Goal: Task Accomplishment & Management: Manage account settings

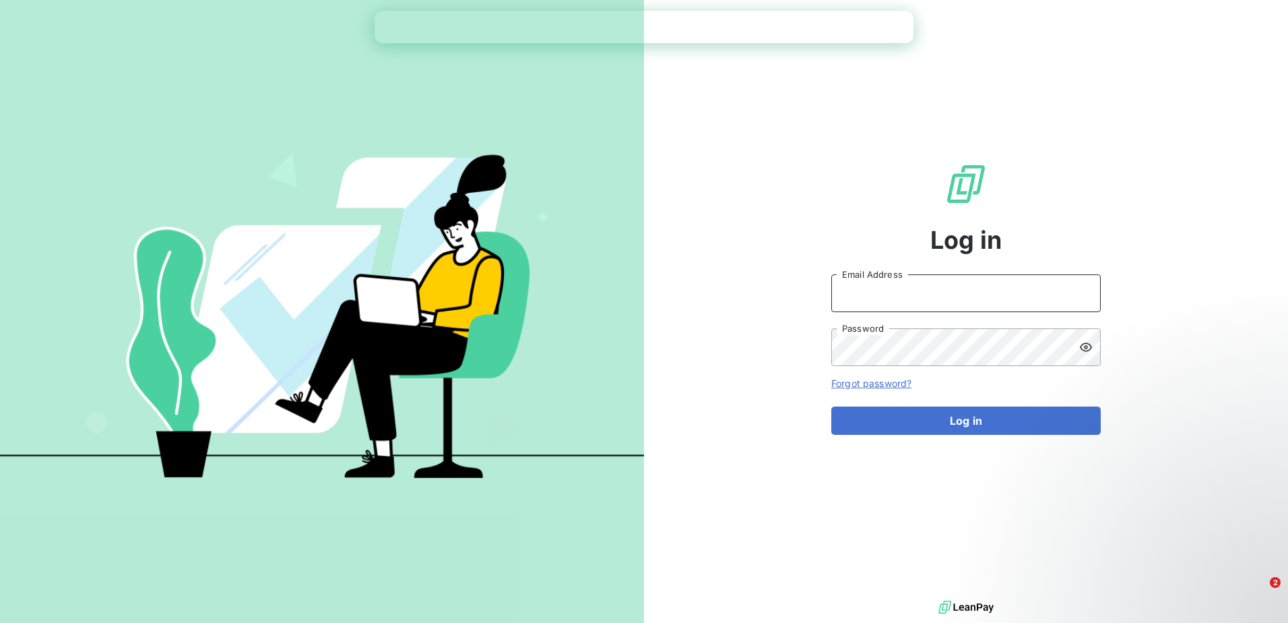
type input "[PERSON_NAME][EMAIL_ADDRESS][PERSON_NAME][DOMAIN_NAME]"
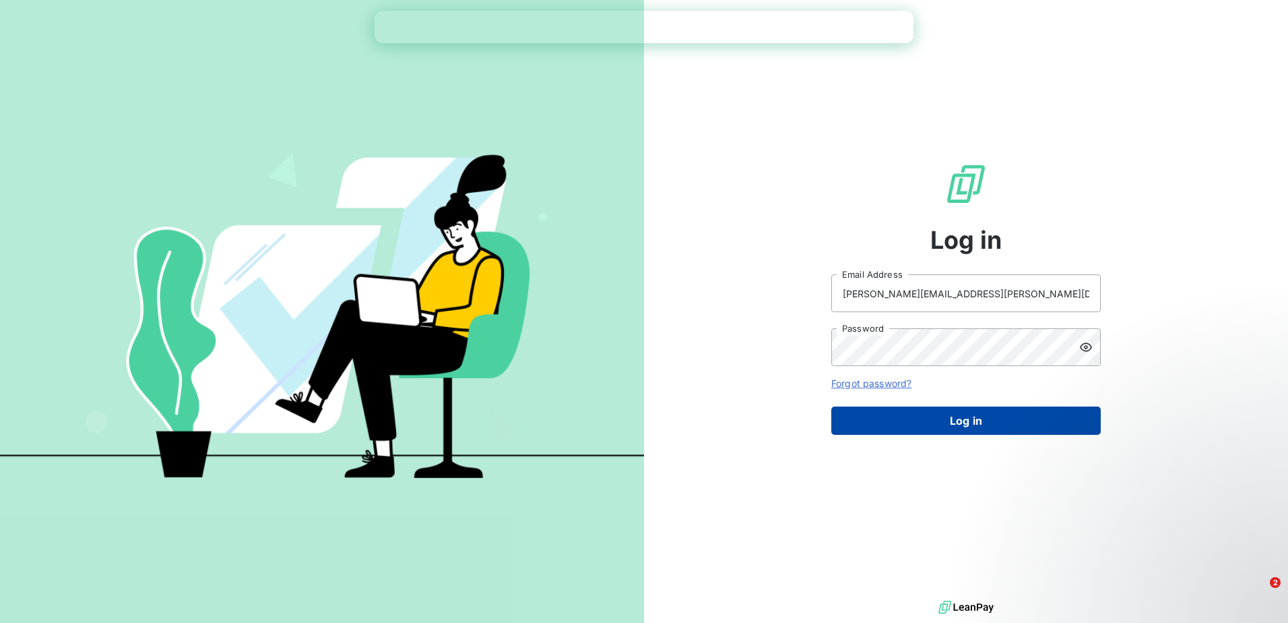
click at [962, 419] on button "Log in" at bounding box center [966, 420] width 270 height 28
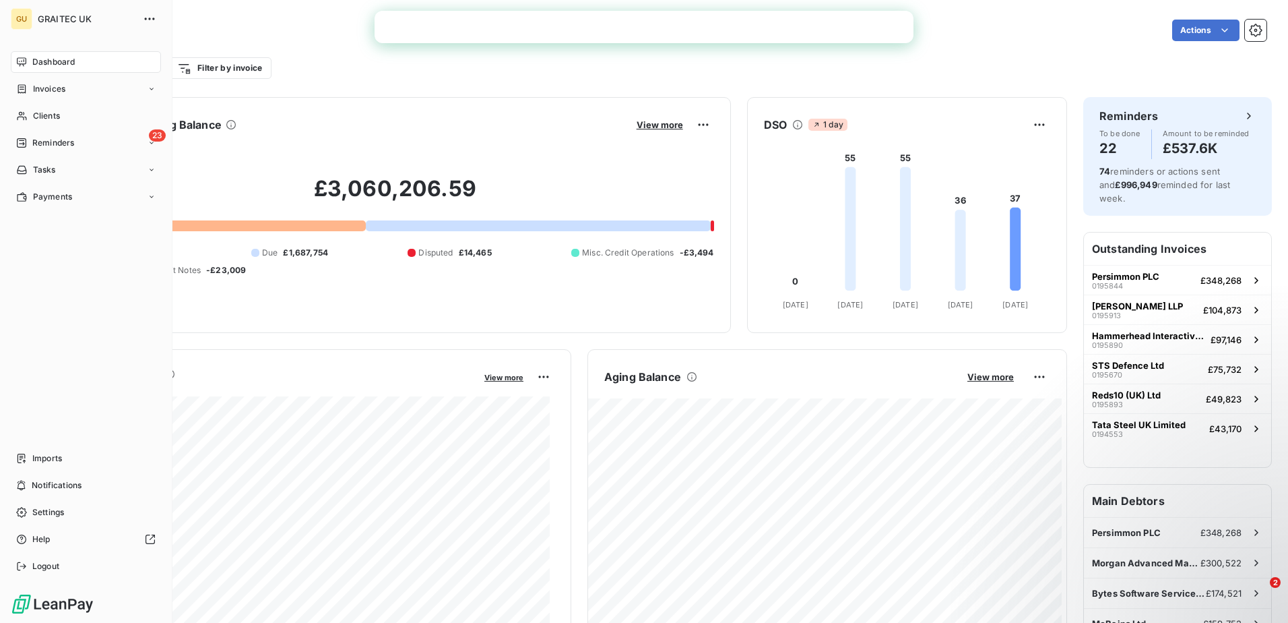
click at [75, 130] on nav "Dashboard Invoices Clients 23 Reminders Tasks Payments" at bounding box center [86, 129] width 150 height 156
click at [74, 138] on span "Reminders" at bounding box center [53, 143] width 42 height 12
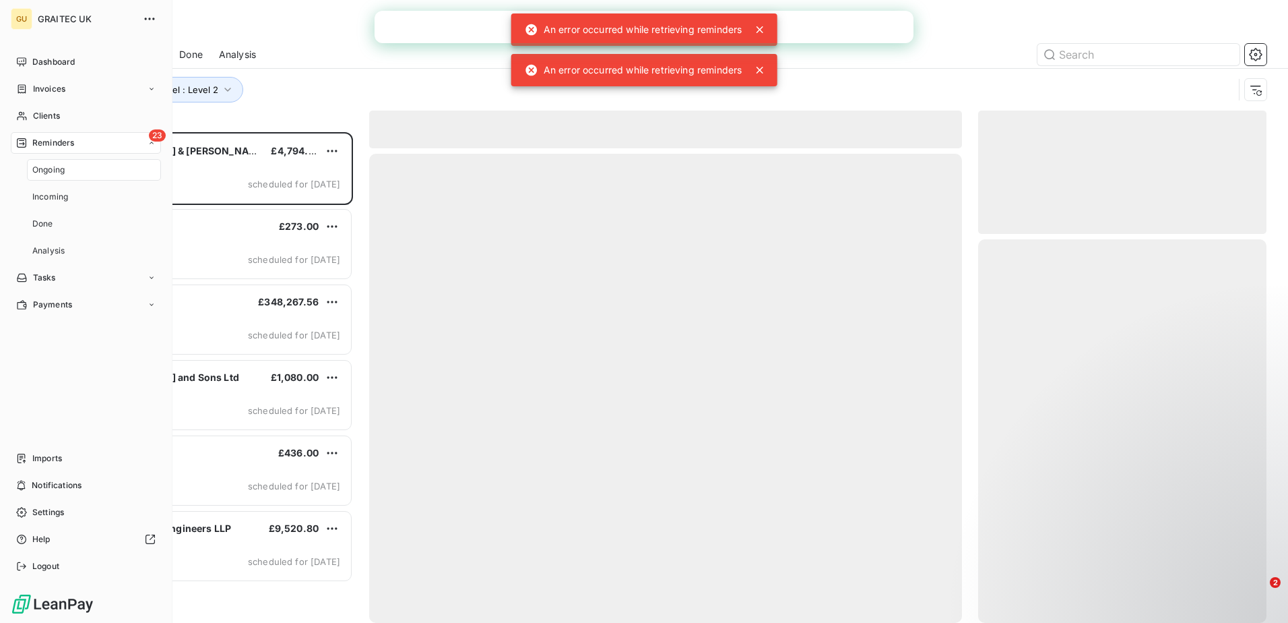
scroll to position [480, 278]
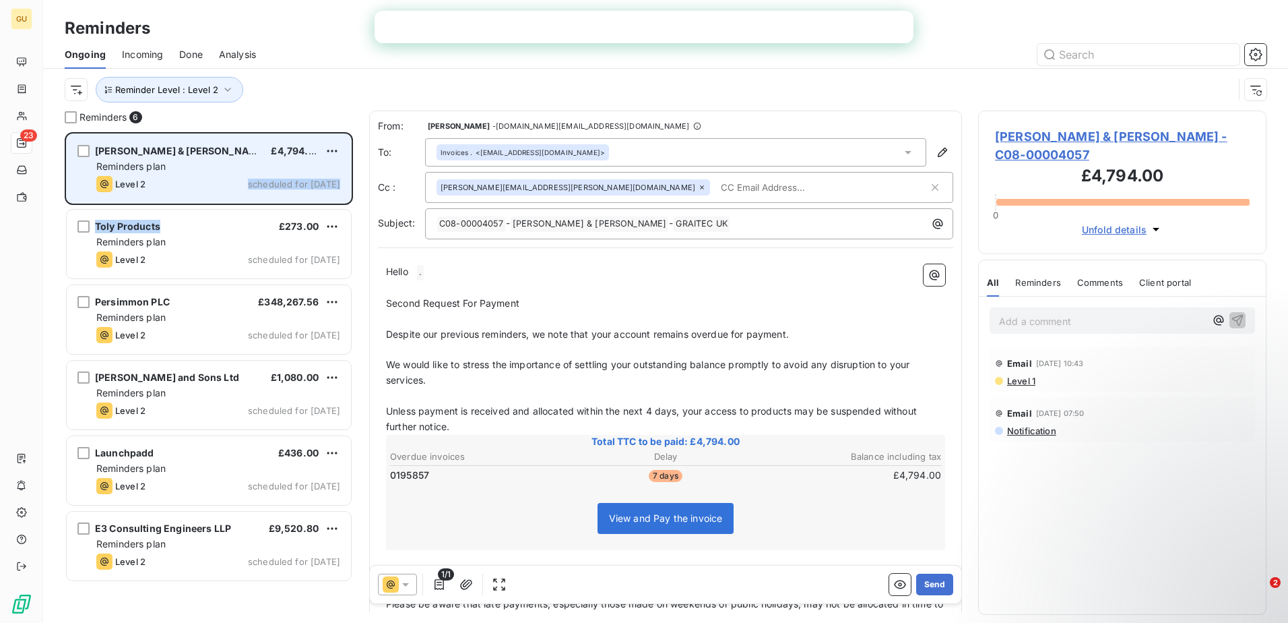
drag, startPoint x: 191, startPoint y: 212, endPoint x: 186, endPoint y: 183, distance: 28.8
click at [186, 183] on div "[PERSON_NAME] & [PERSON_NAME] £4,794.00 Reminders plan Level 2 scheduled for [D…" at bounding box center [209, 358] width 288 height 453
click at [186, 183] on div "Level 2 scheduled for [DATE]" at bounding box center [218, 184] width 244 height 16
